Goal: Task Accomplishment & Management: Use online tool/utility

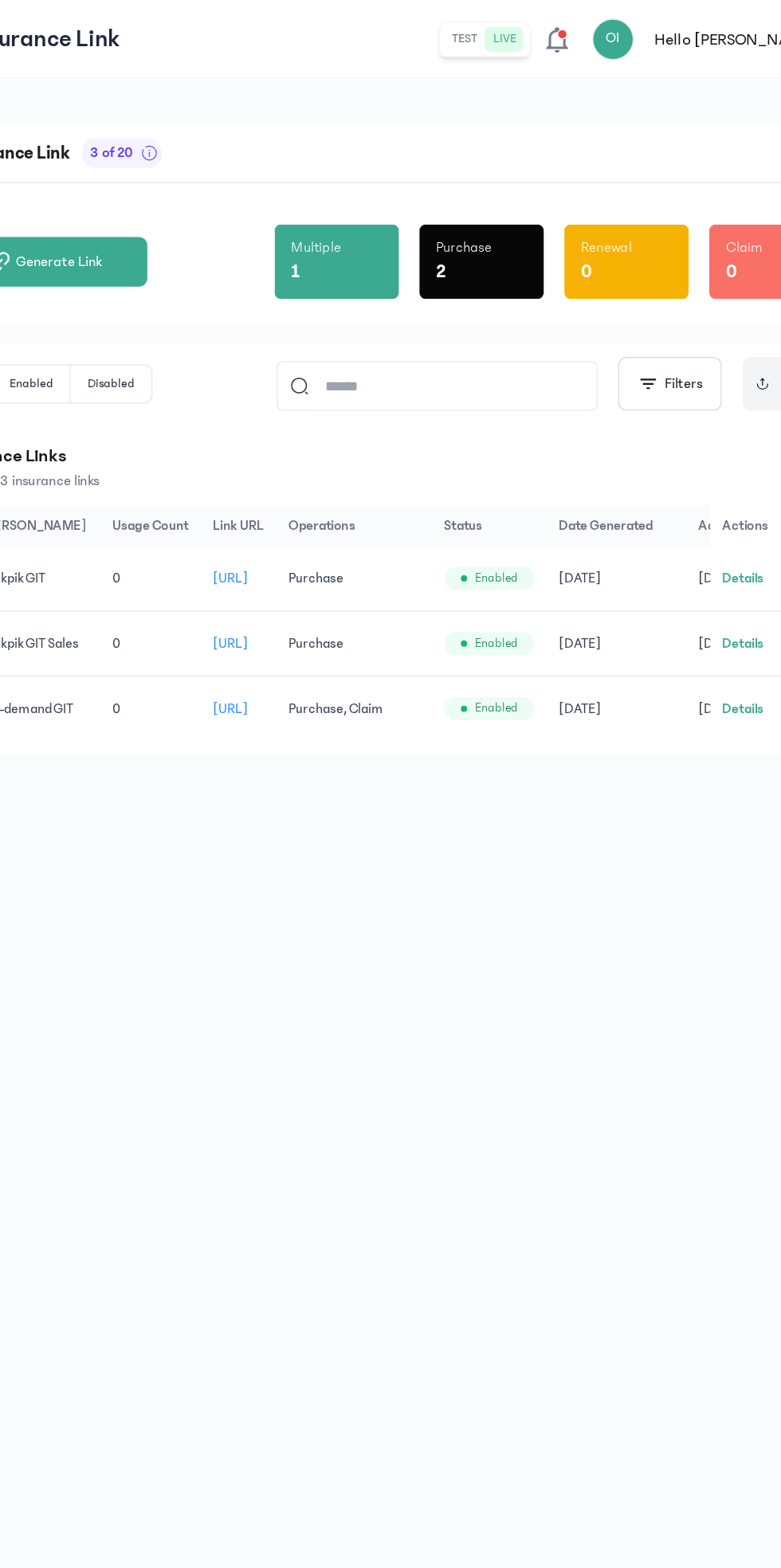
click at [466, 33] on button "test" at bounding box center [449, 30] width 32 height 19
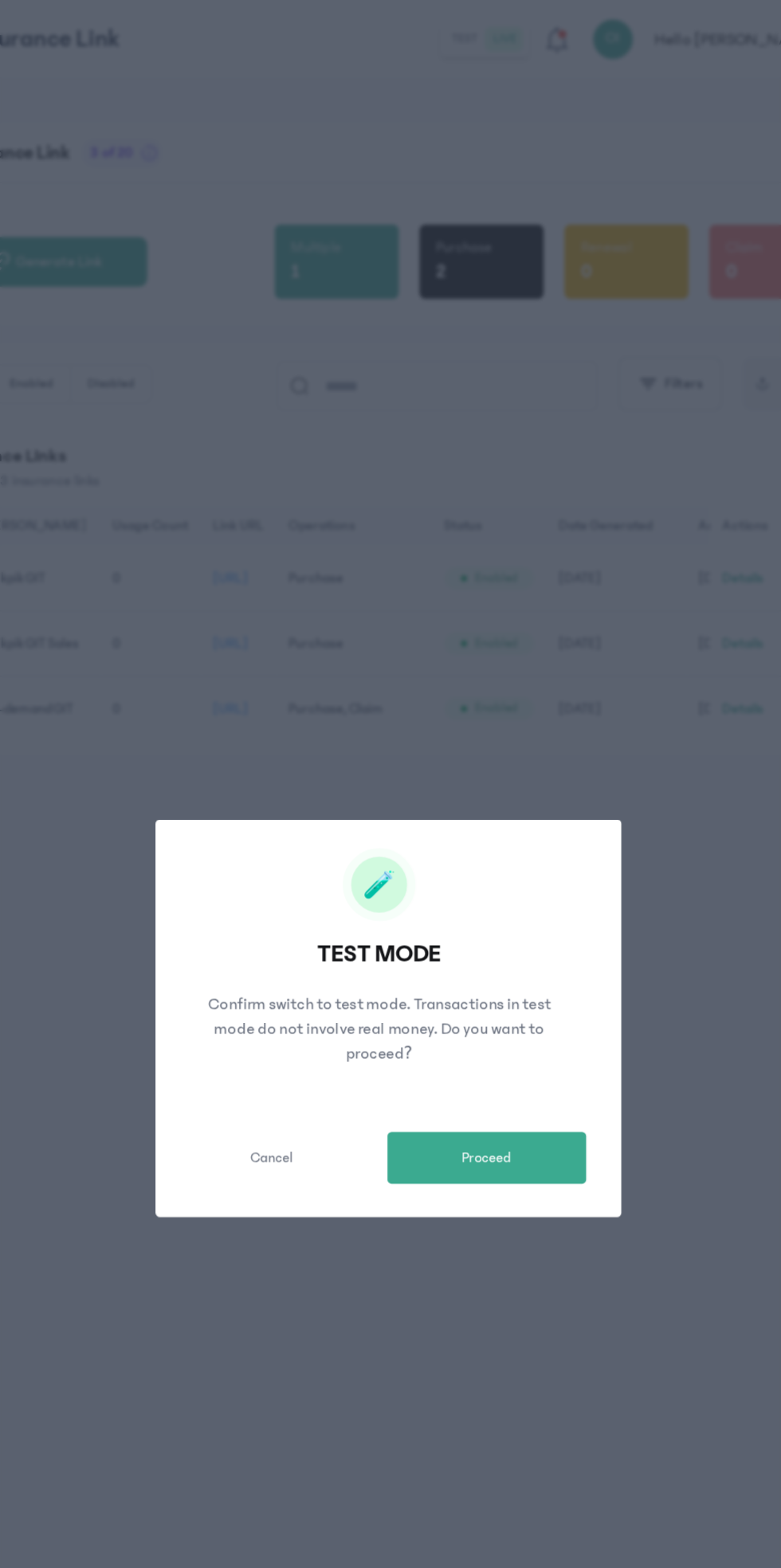
click at [490, 890] on button "Proceed" at bounding box center [466, 892] width 153 height 40
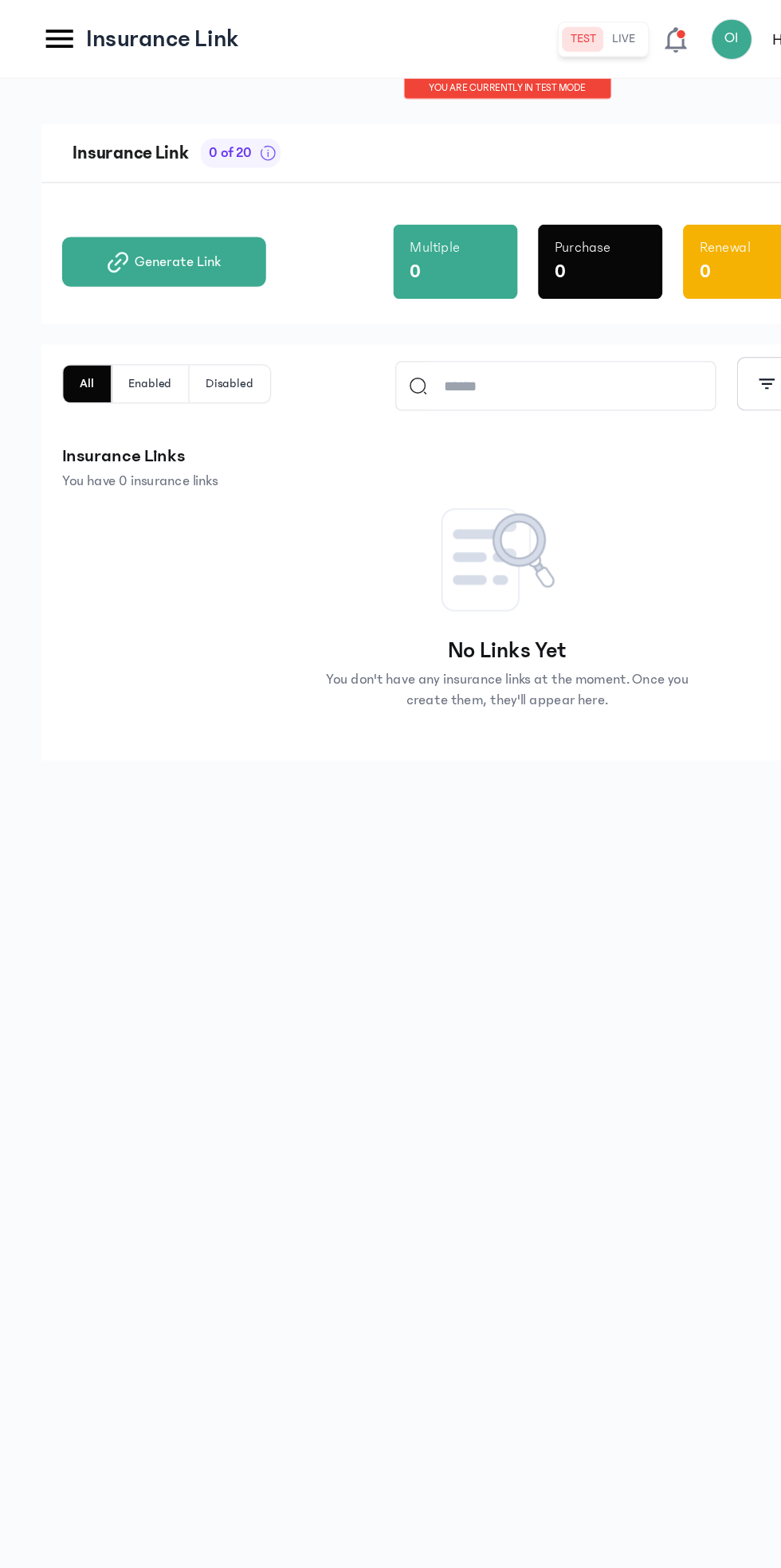
click at [143, 199] on span "Generate Link" at bounding box center [136, 202] width 67 height 16
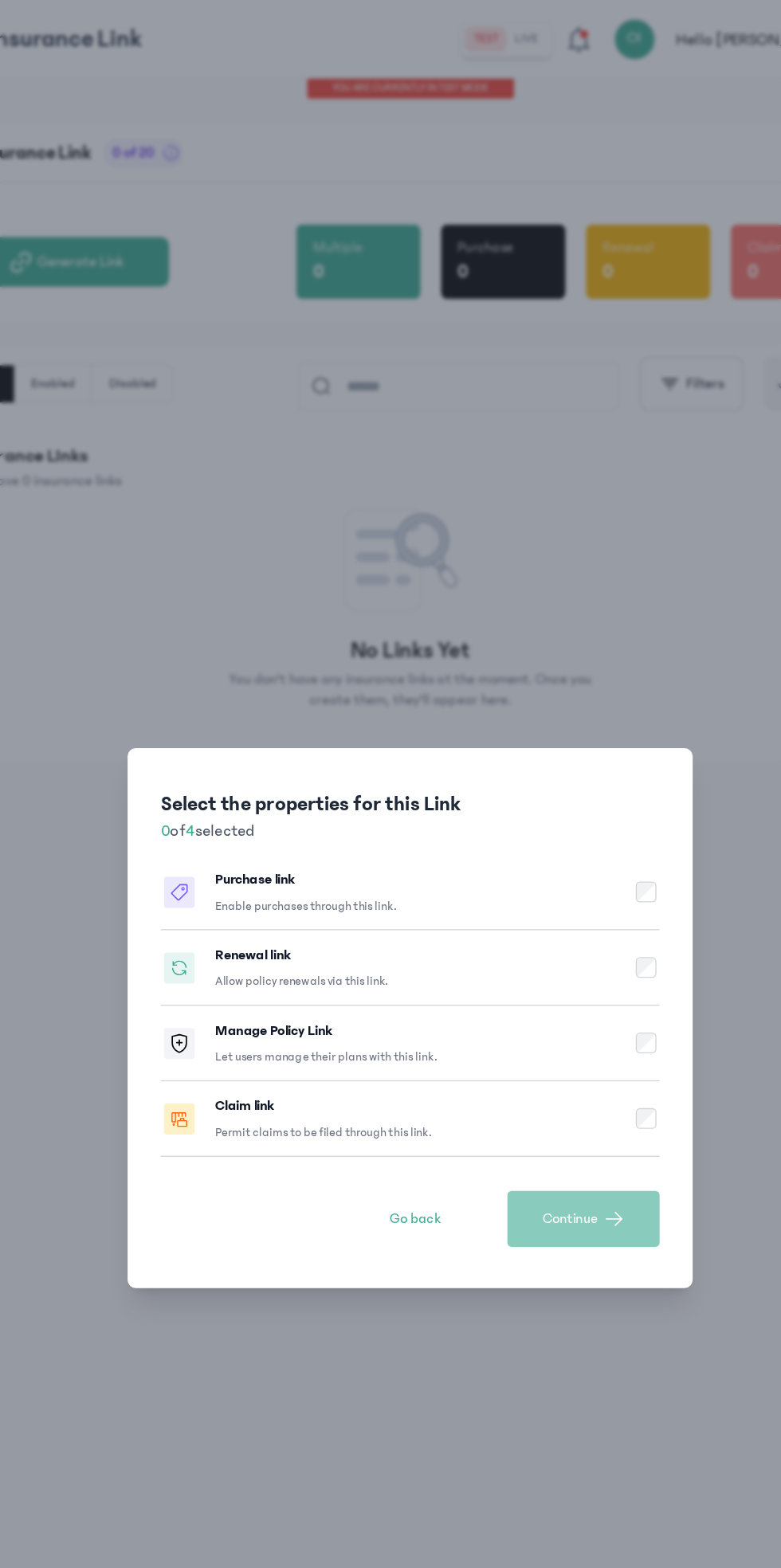
click at [421, 691] on button "Purchase link Enable purchases through this link." at bounding box center [390, 687] width 385 height 59
click at [539, 940] on button "Continue" at bounding box center [525, 937] width 117 height 43
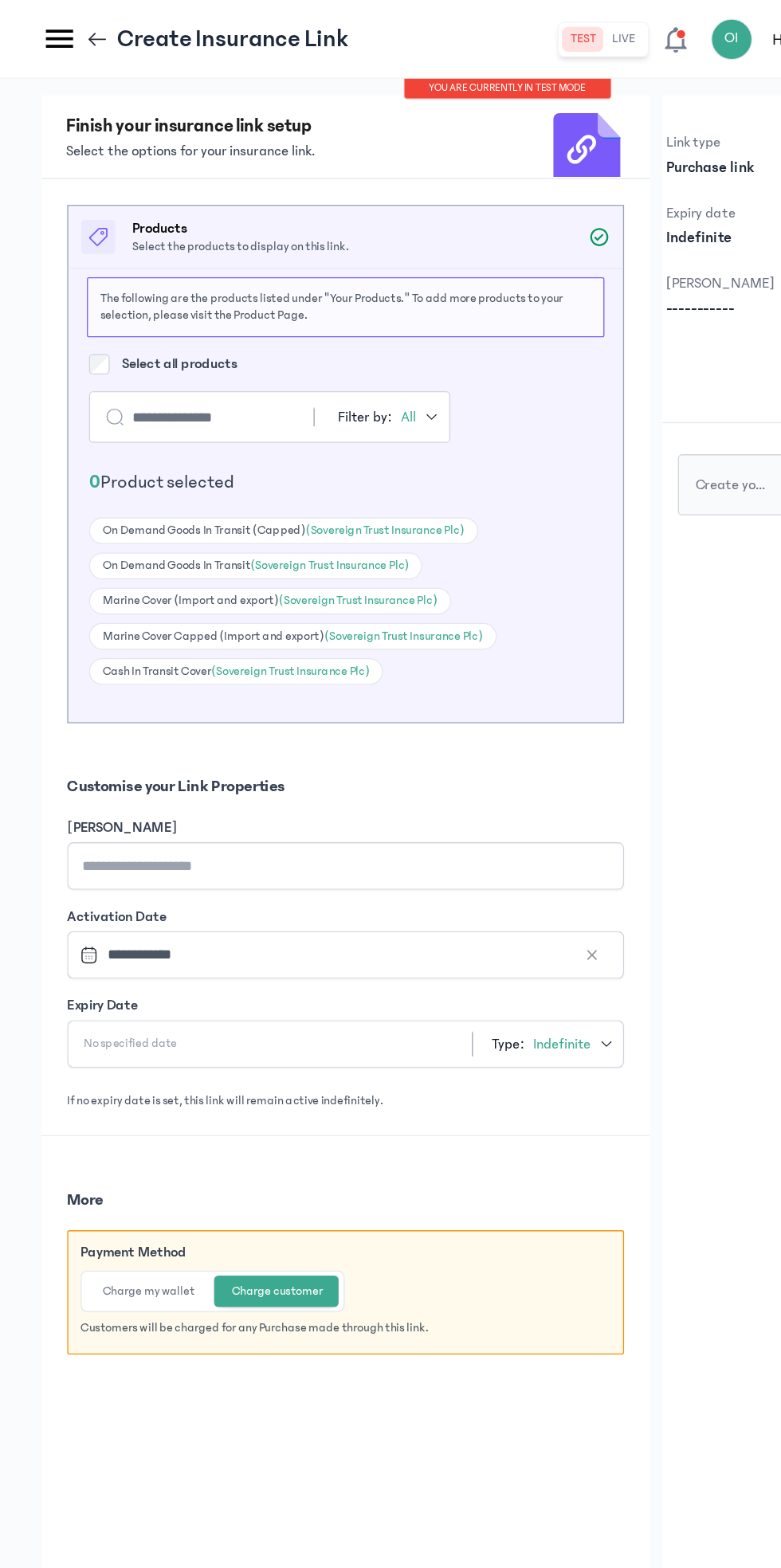
click at [187, 406] on div "On Demand Goods In Transit (Capped) (Sovereign Trust Insurance Plc)" at bounding box center [219, 408] width 300 height 21
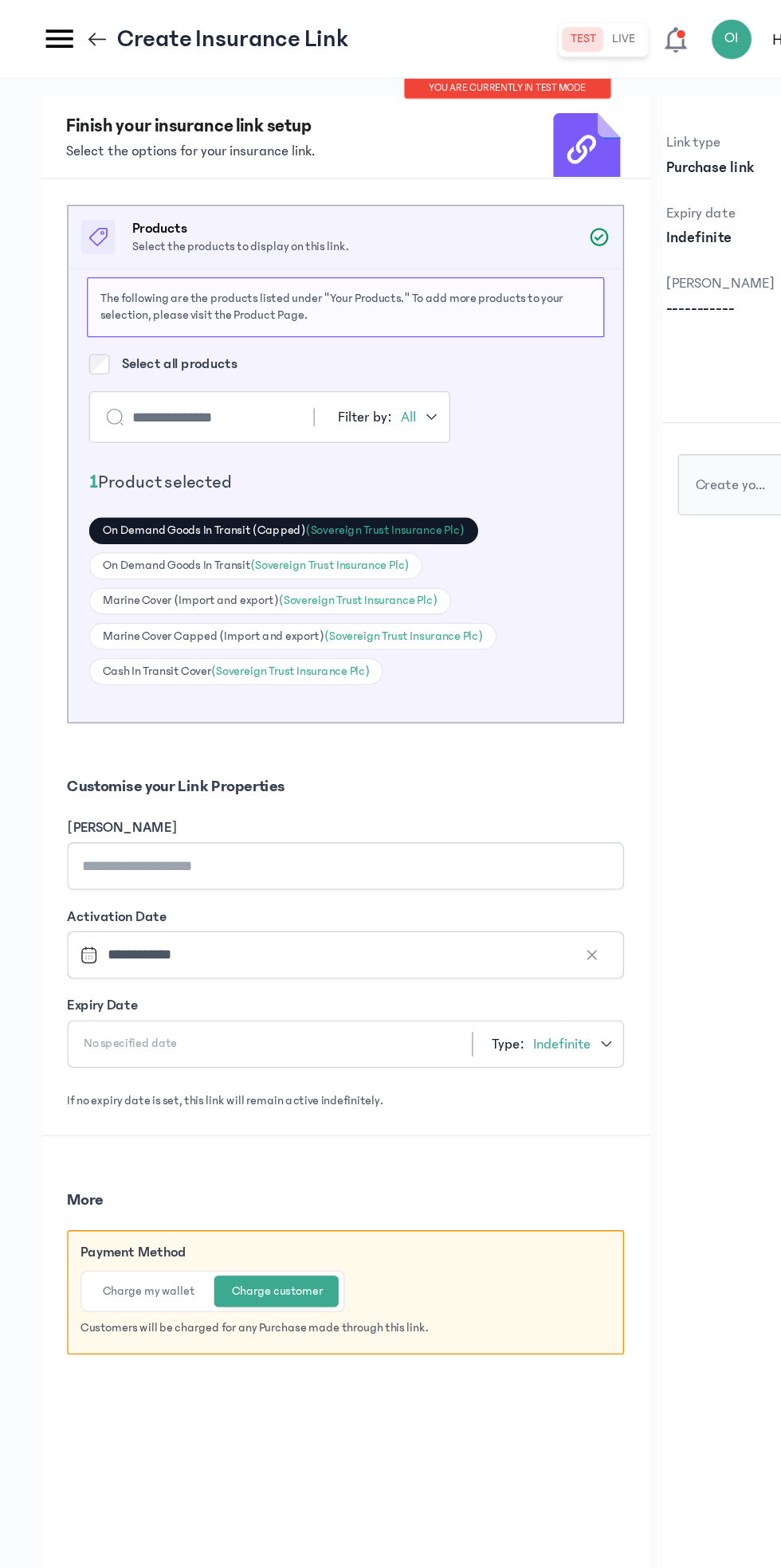
click at [181, 433] on div "On Demand Goods In Transit (Sovereign Trust Insurance Plc)" at bounding box center [197, 435] width 256 height 21
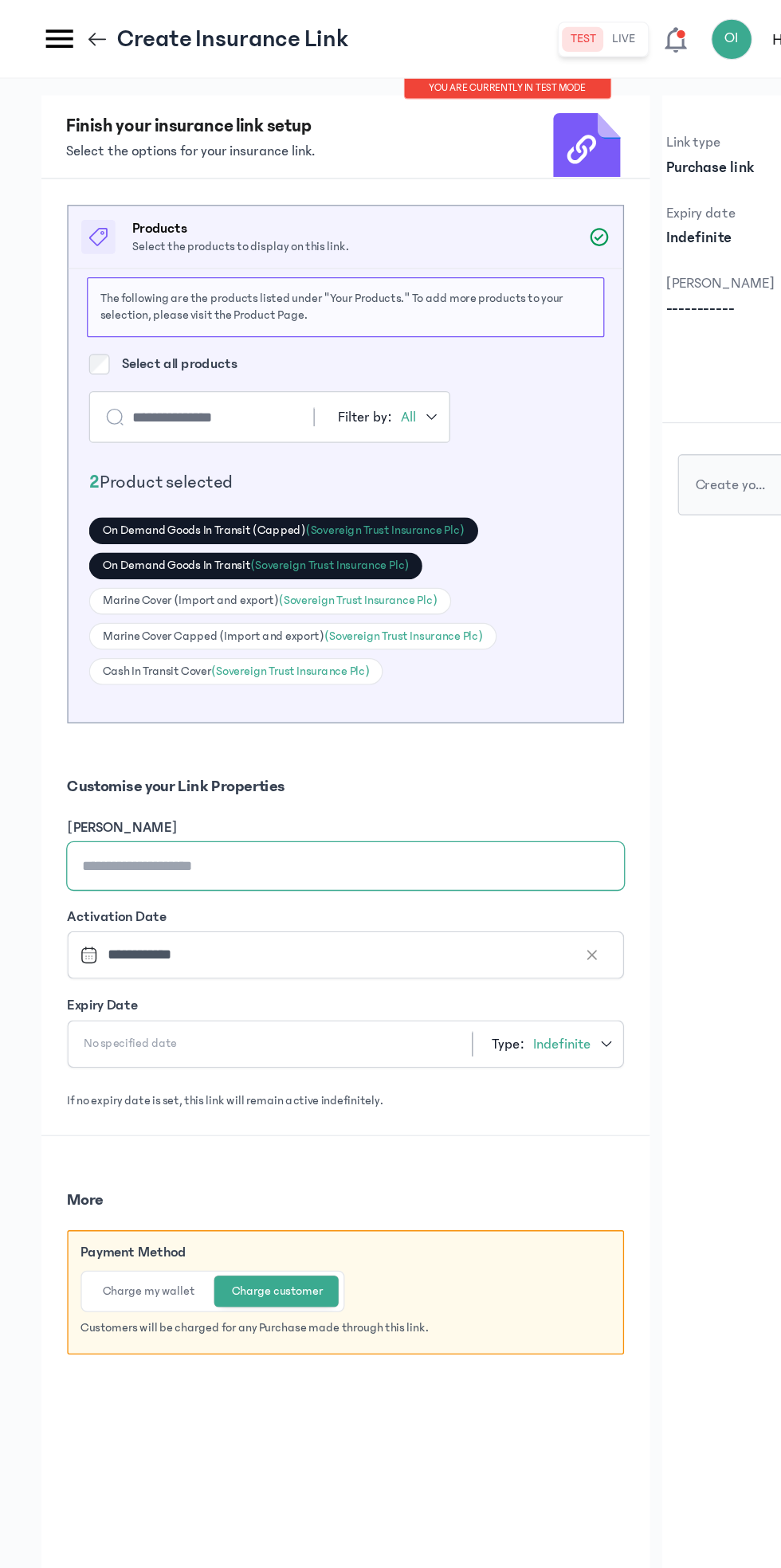
click at [285, 658] on input "[PERSON_NAME]" at bounding box center [266, 666] width 429 height 37
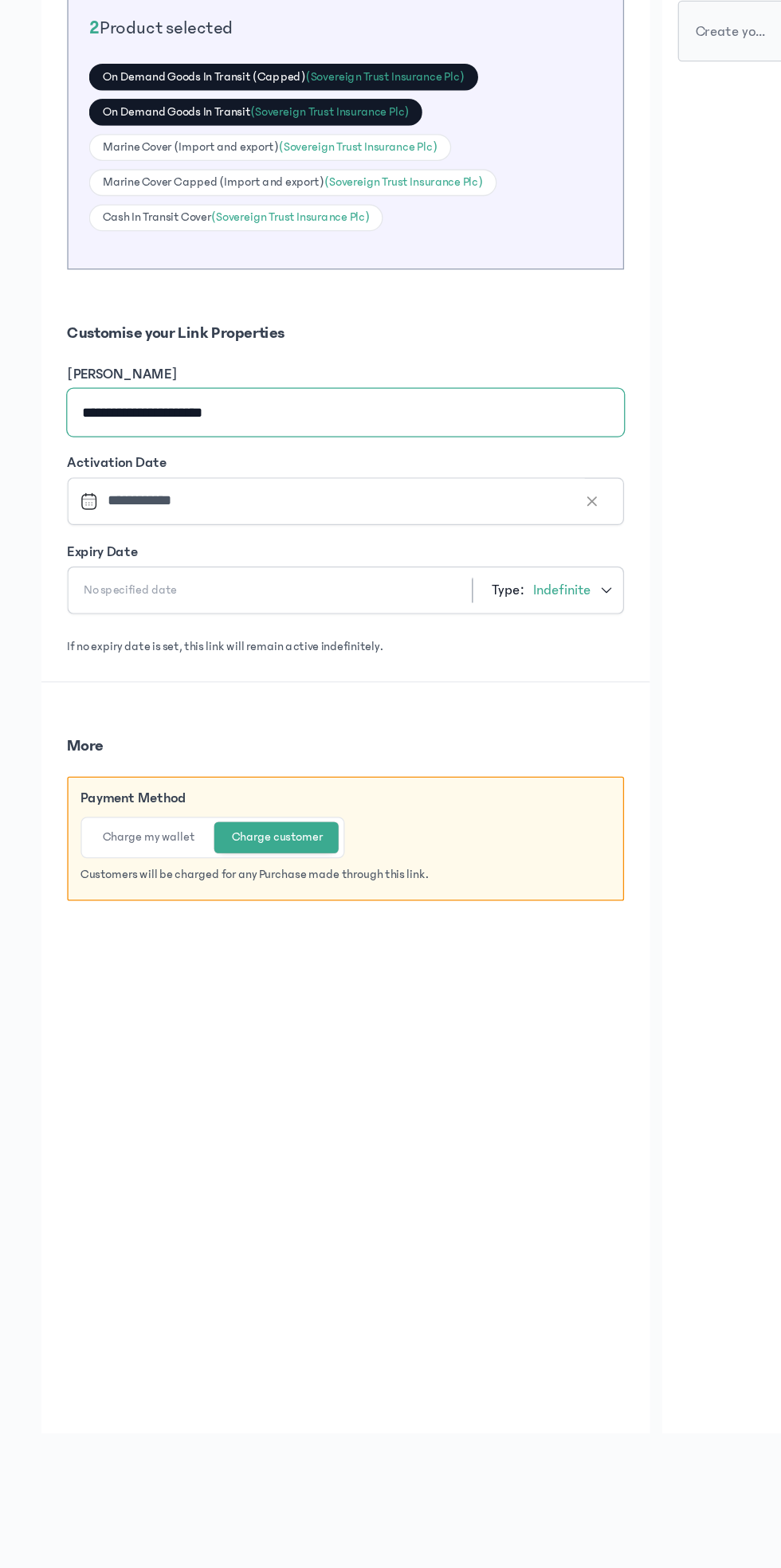
type input "**********"
click at [232, 801] on div "No specified date Type: Indefinite" at bounding box center [266, 803] width 429 height 37
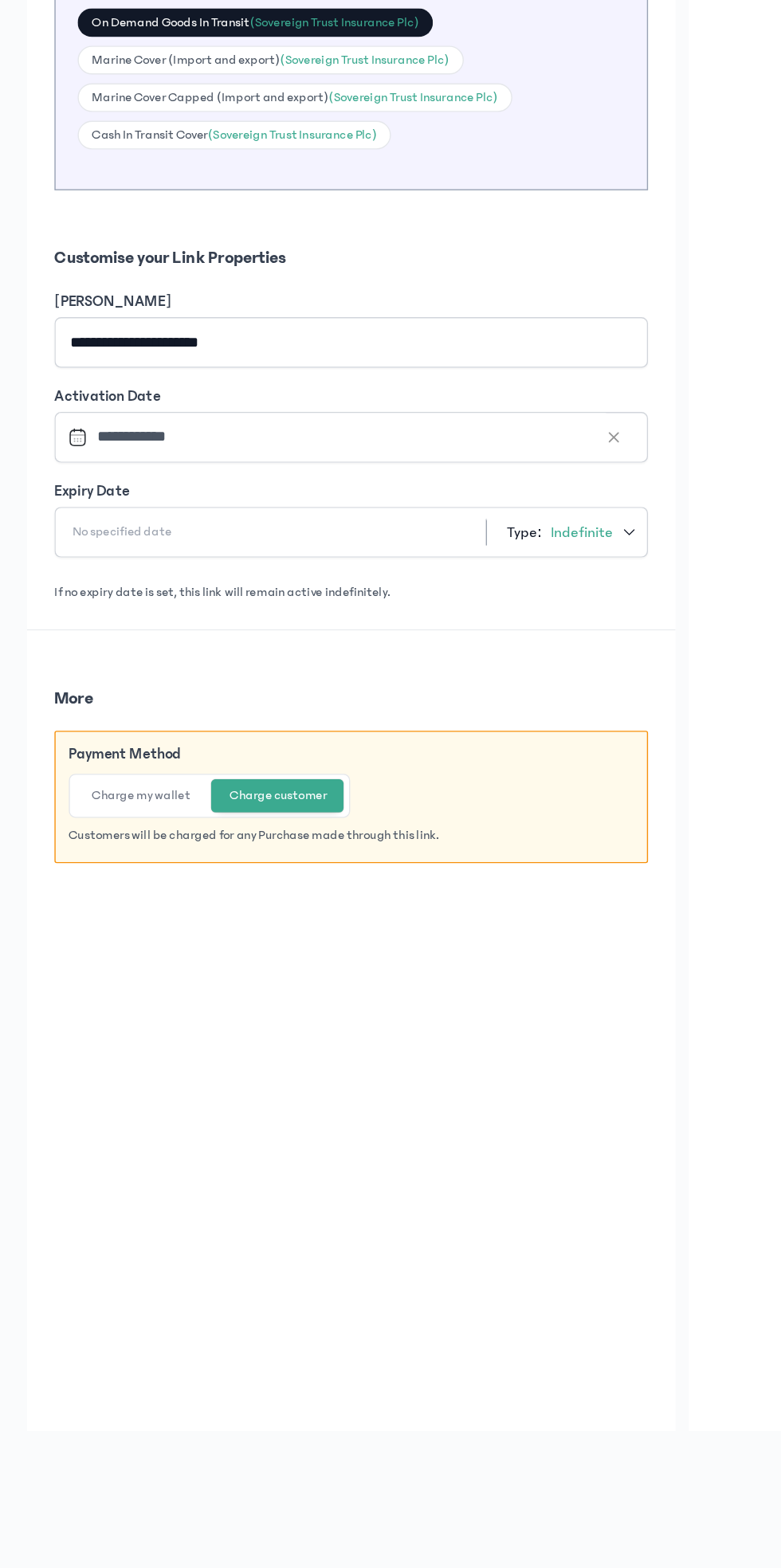
click at [128, 989] on button "Charge my wallet" at bounding box center [114, 994] width 96 height 24
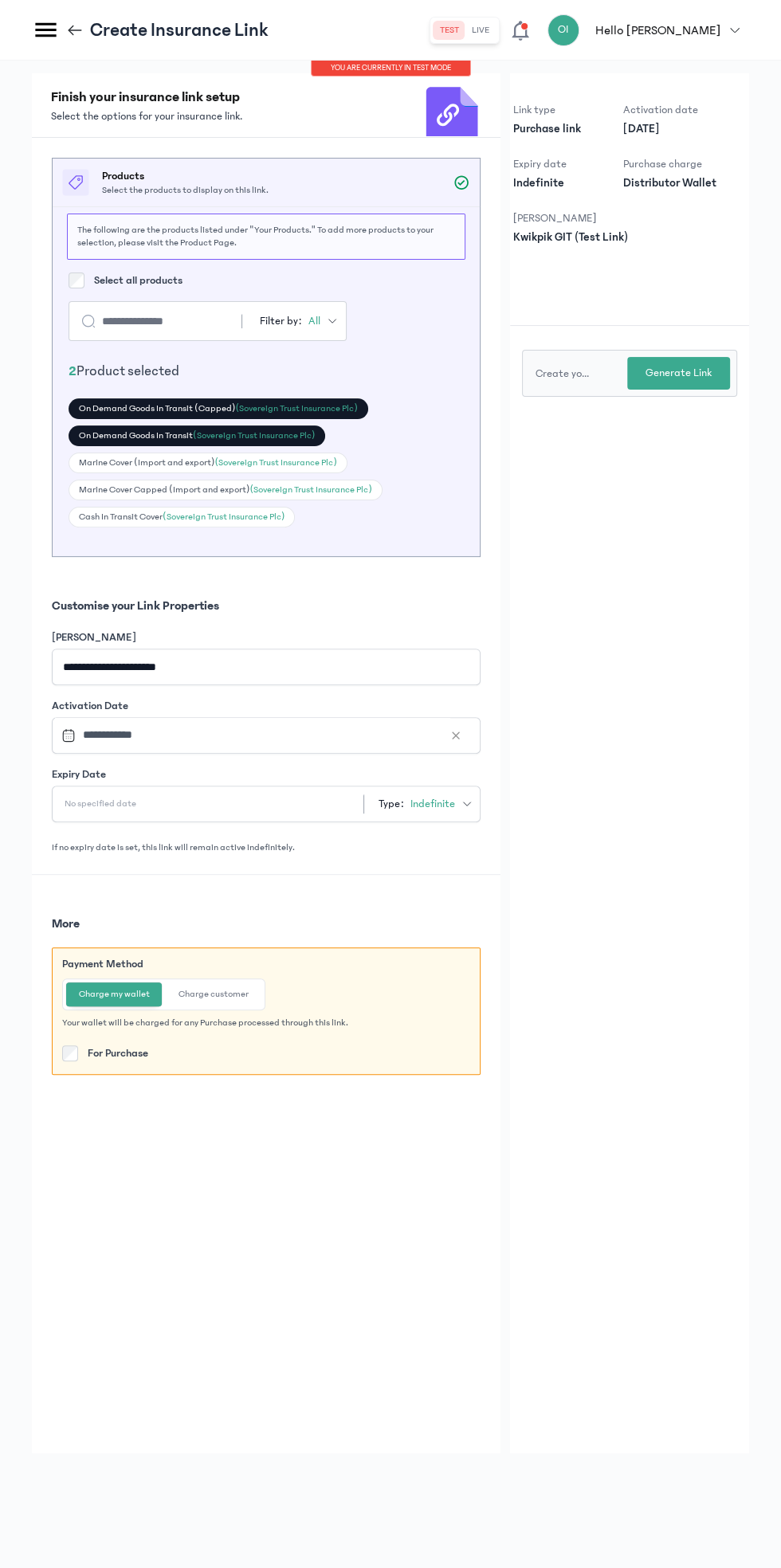
click at [208, 982] on button "Charge customer" at bounding box center [214, 994] width 95 height 24
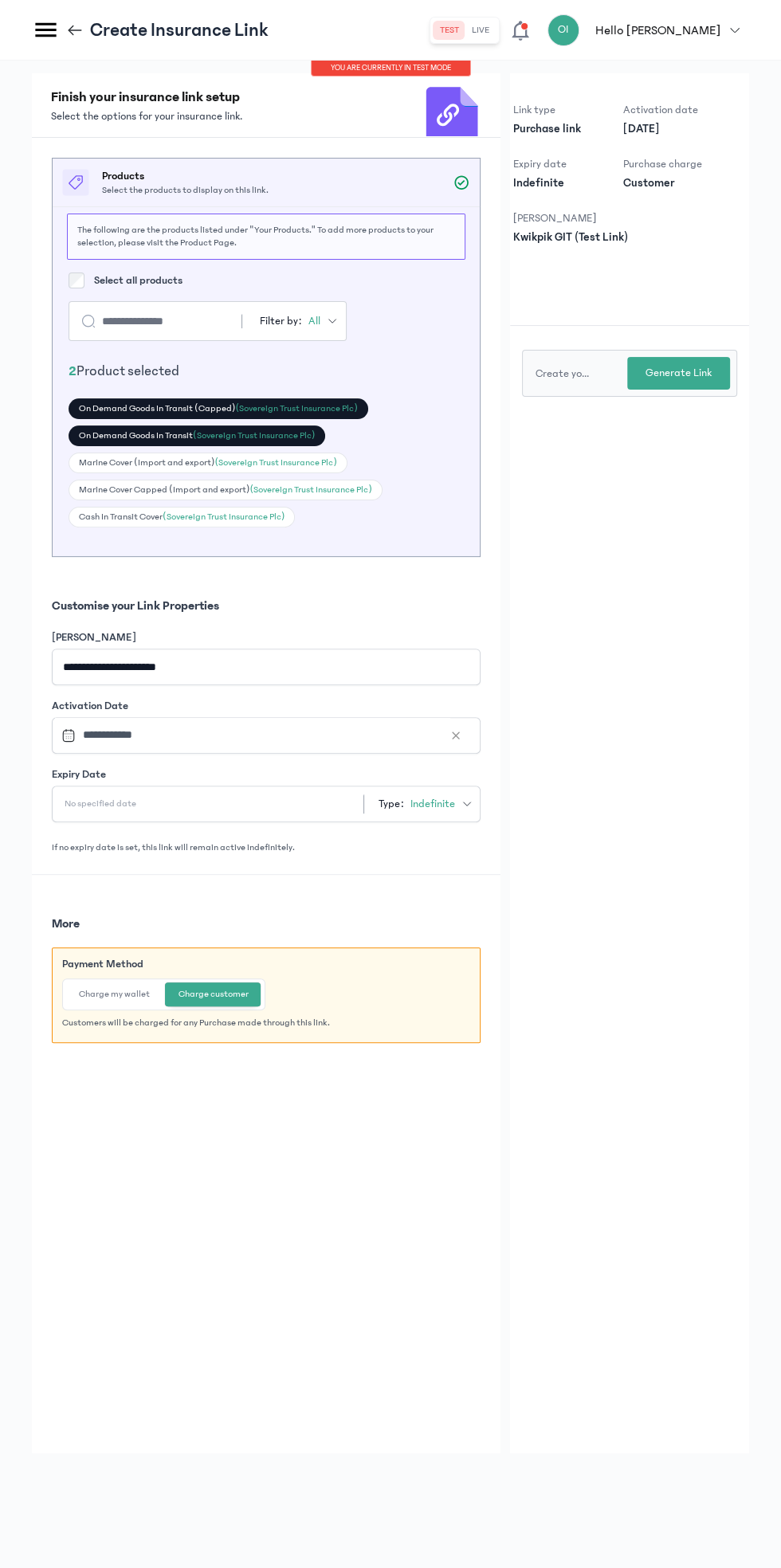
click at [98, 982] on button "Charge my wallet" at bounding box center [114, 994] width 96 height 24
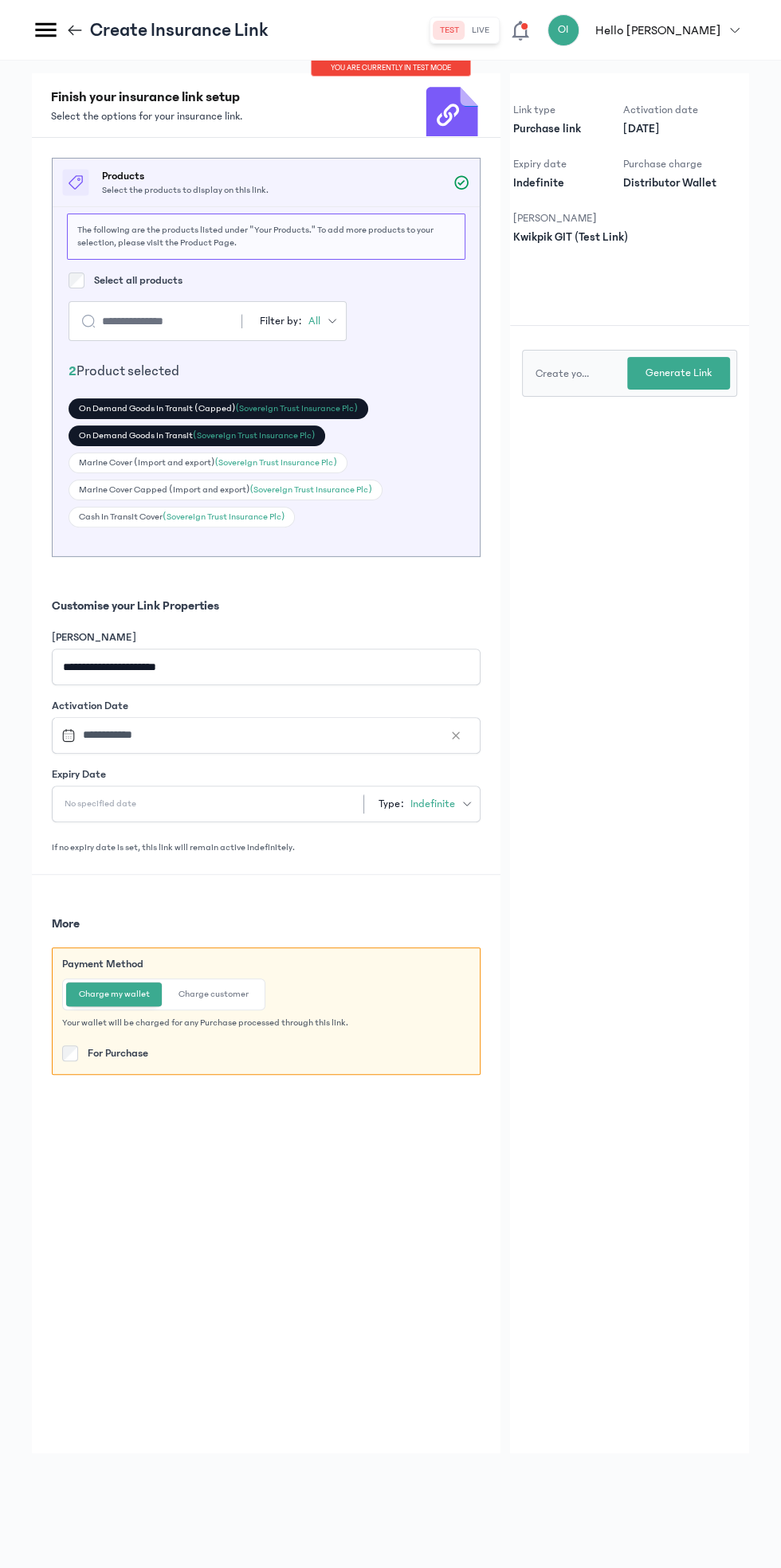
click at [703, 380] on p "Generate Link" at bounding box center [679, 372] width 67 height 17
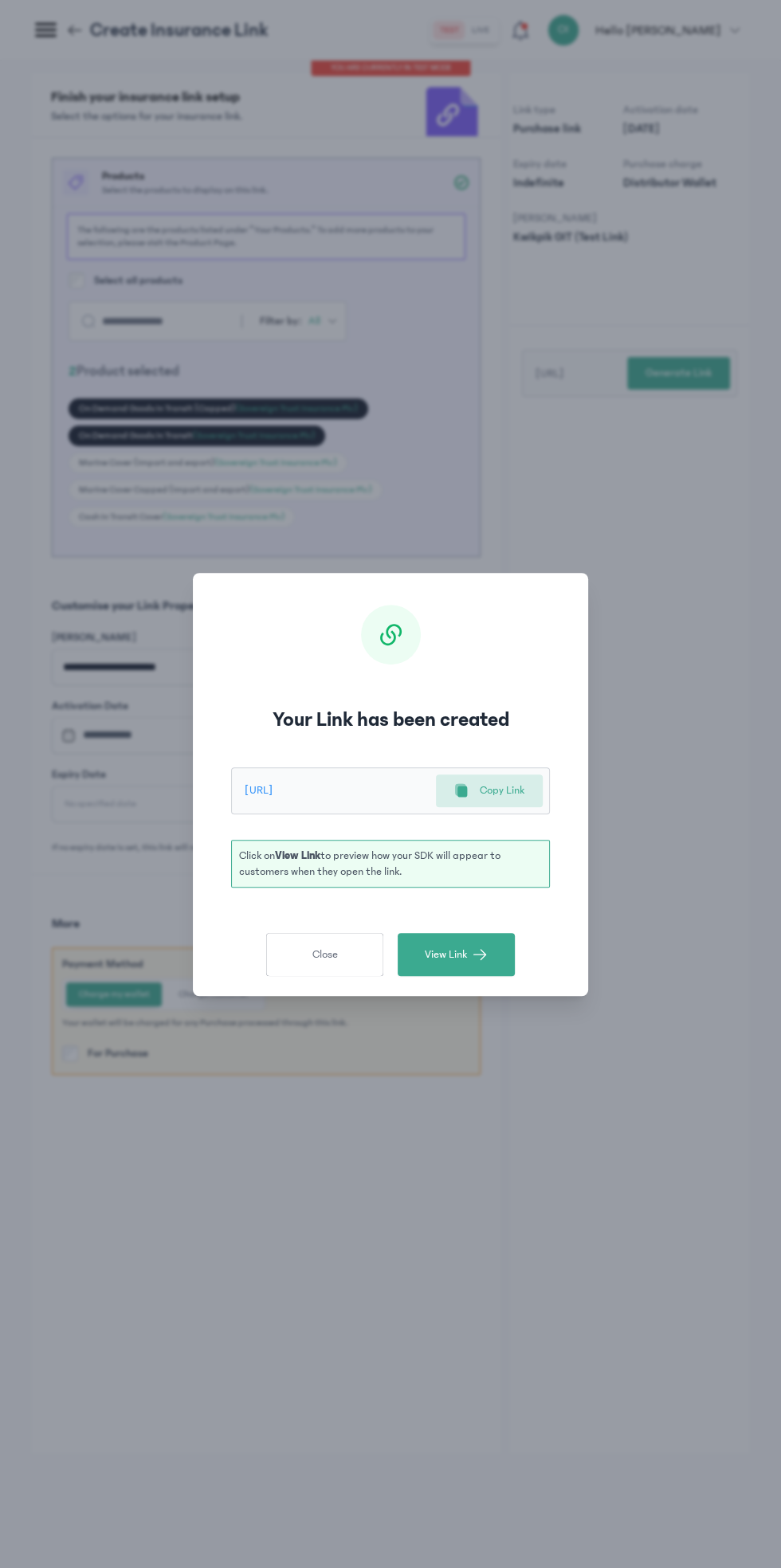
click at [487, 951] on span "button" at bounding box center [480, 954] width 16 height 16
click at [287, 969] on button "Close" at bounding box center [325, 953] width 117 height 43
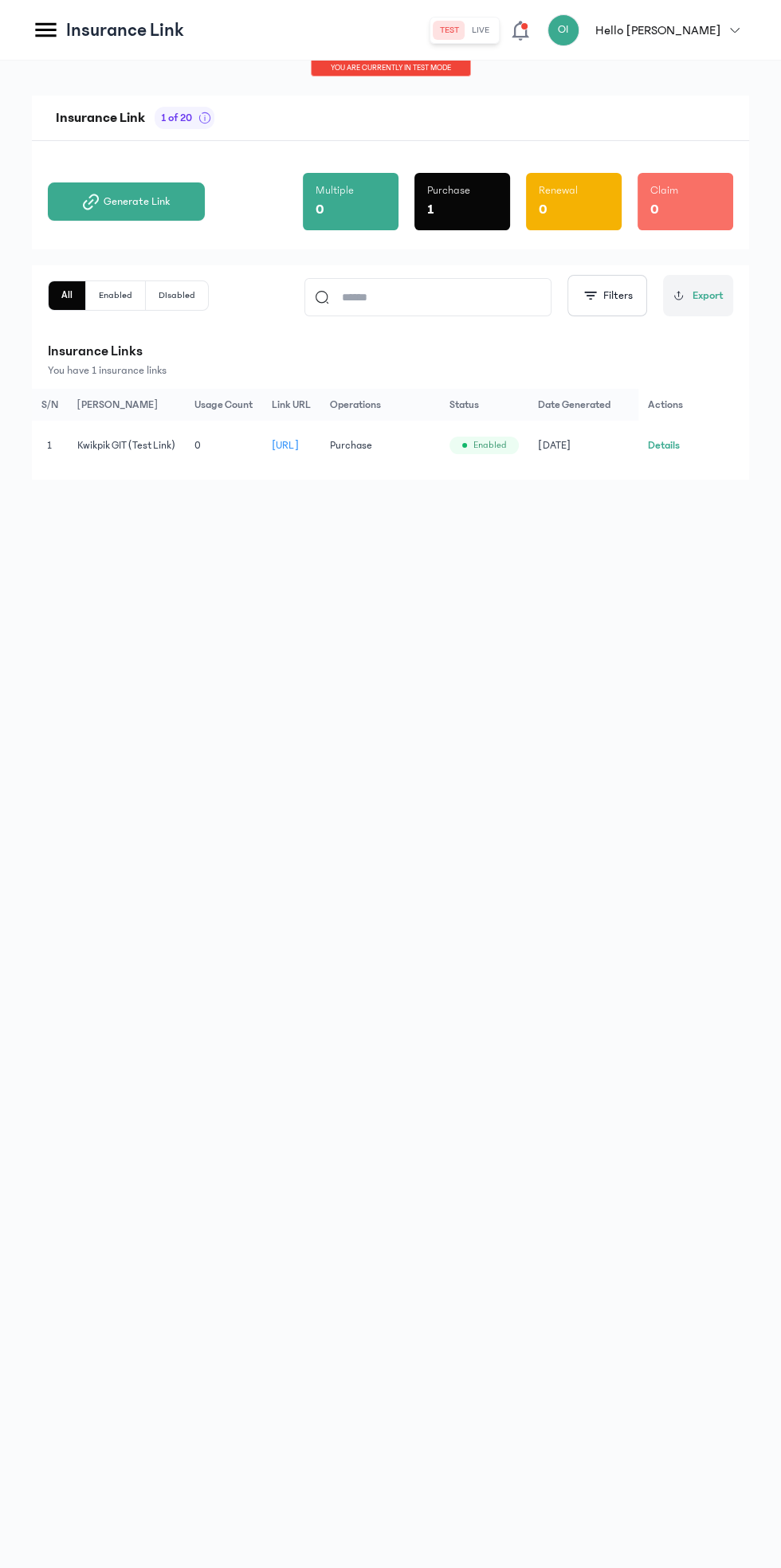
click at [672, 453] on button "Details" at bounding box center [664, 445] width 32 height 16
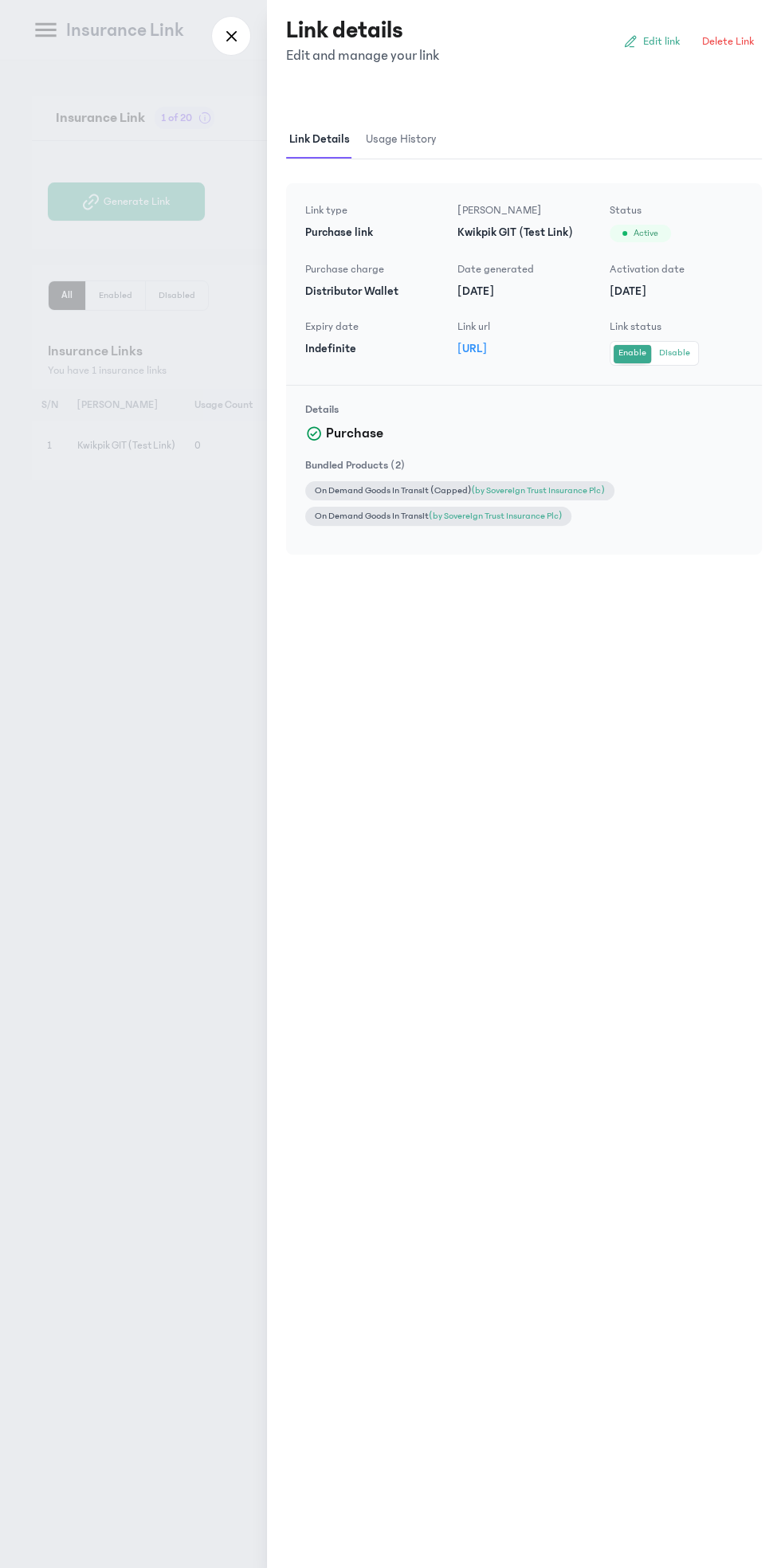
click at [654, 51] on link "Edit link" at bounding box center [652, 42] width 74 height 26
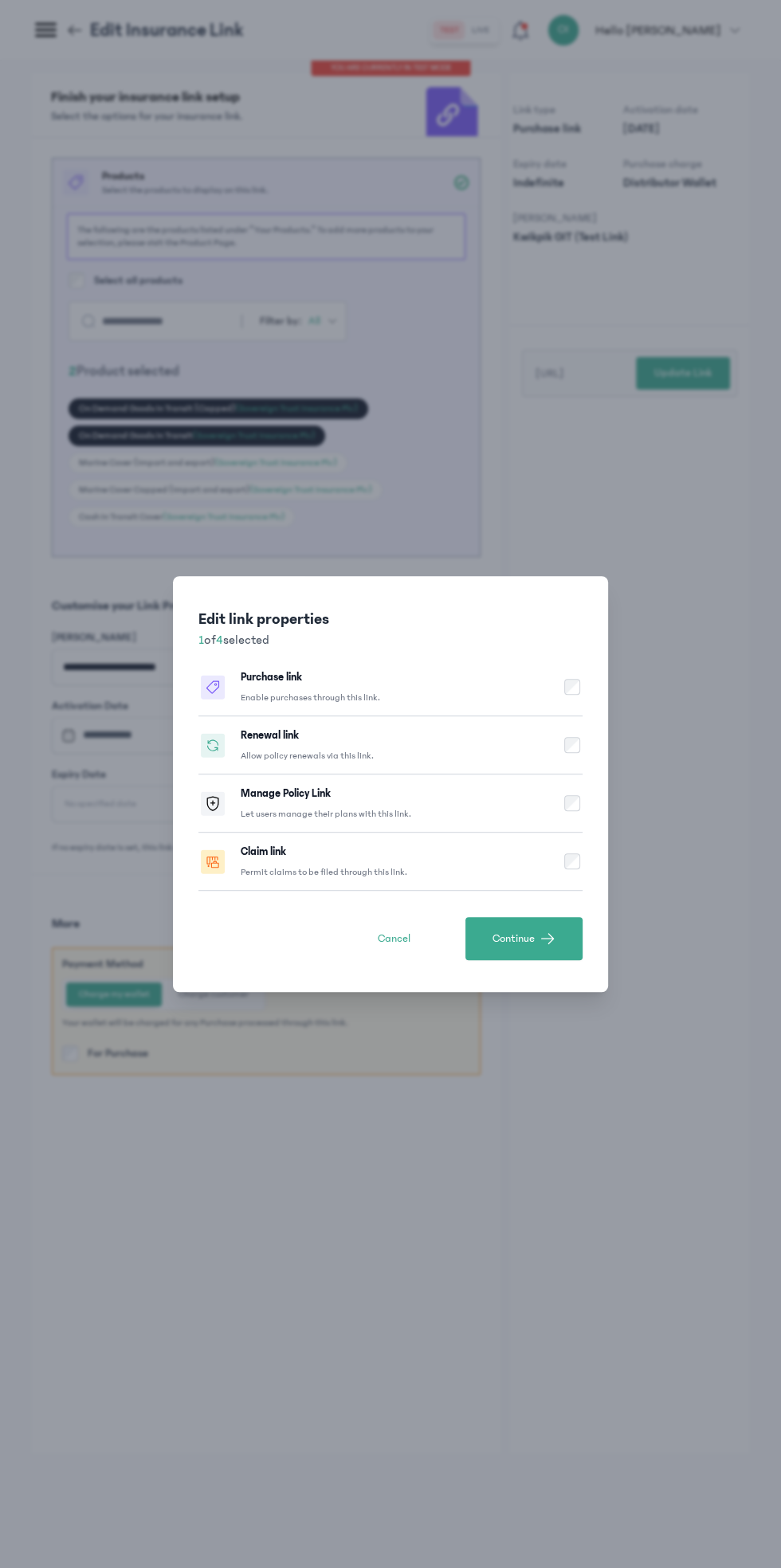
click at [543, 937] on span "button" at bounding box center [547, 938] width 16 height 16
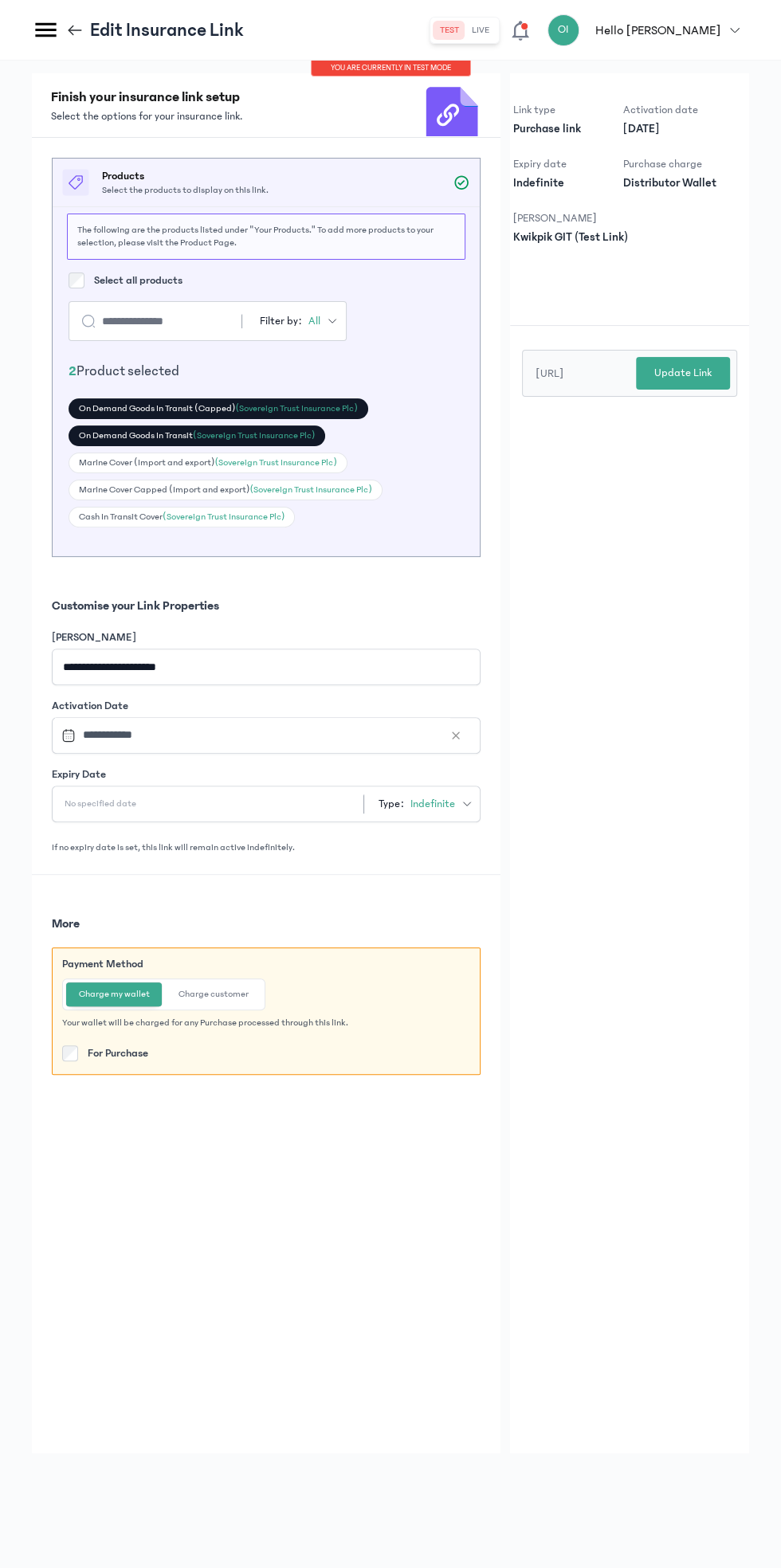
click at [208, 409] on div "On Demand Goods In Transit (Capped) (Sovereign Trust Insurance Plc)" at bounding box center [219, 408] width 300 height 21
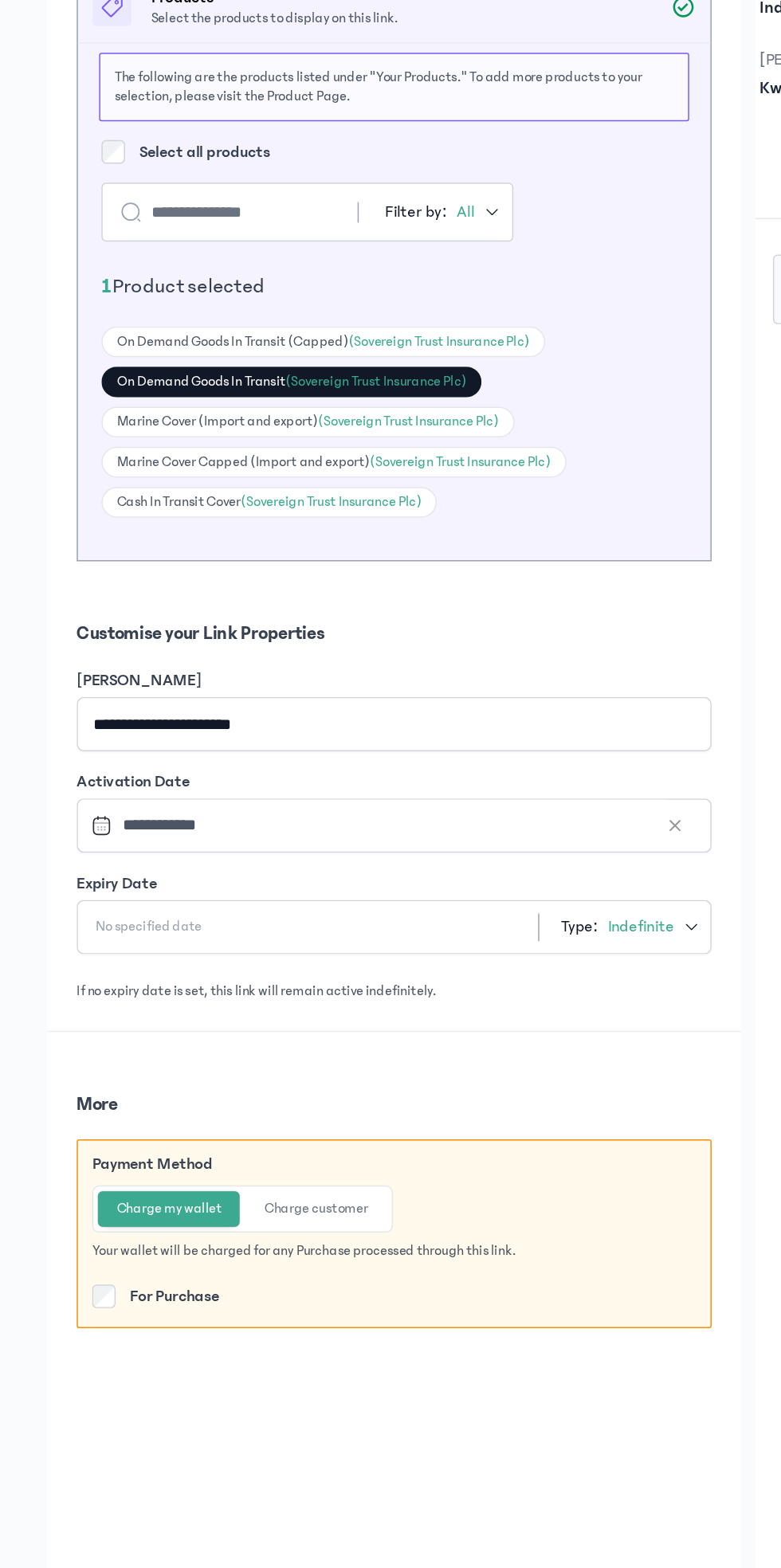
click at [106, 799] on p "No specified date" at bounding box center [100, 803] width 97 height 13
click at [212, 889] on div "More Payment Method Charge my wallet Charge customer Your wallet will be charge…" at bounding box center [266, 984] width 469 height 219
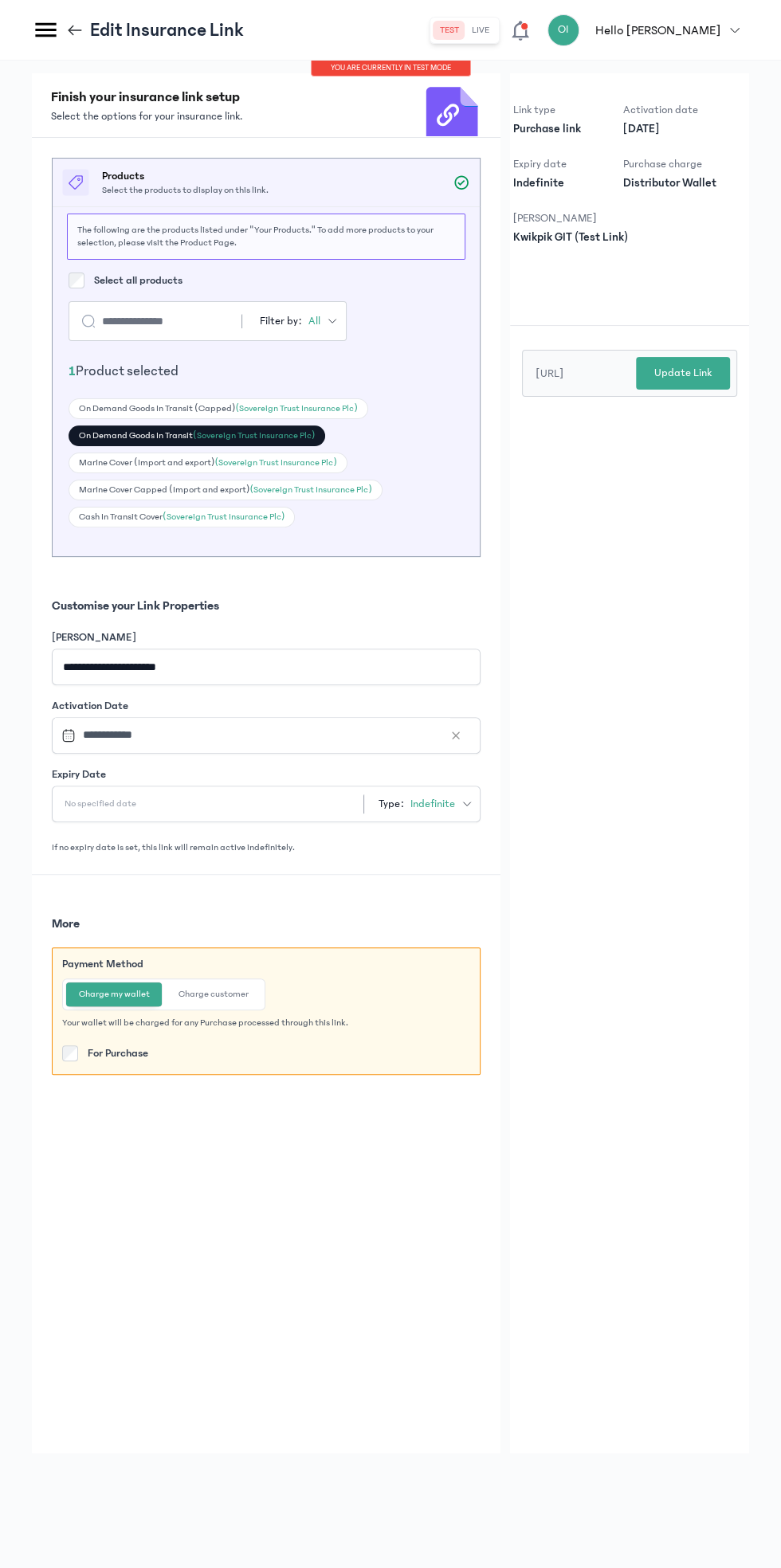
click at [703, 382] on button "Update Link" at bounding box center [683, 372] width 94 height 33
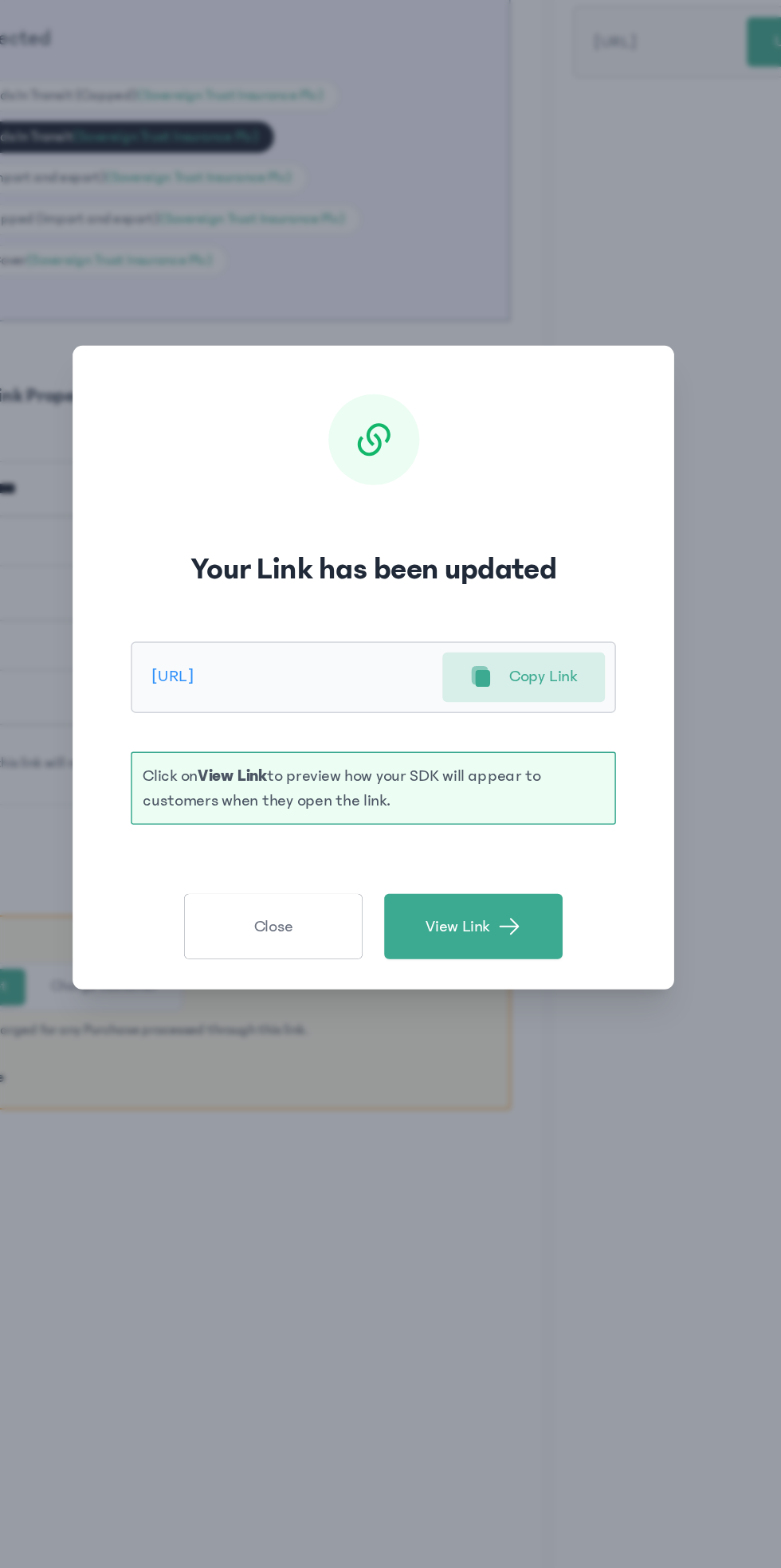
click at [464, 959] on span "View Link" at bounding box center [446, 954] width 43 height 16
